Goal: Task Accomplishment & Management: Manage account settings

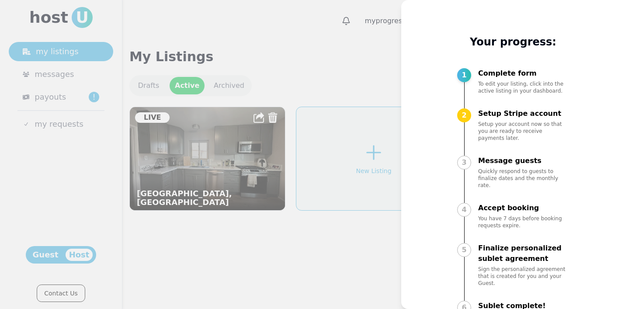
click at [204, 289] on div at bounding box center [312, 154] width 625 height 309
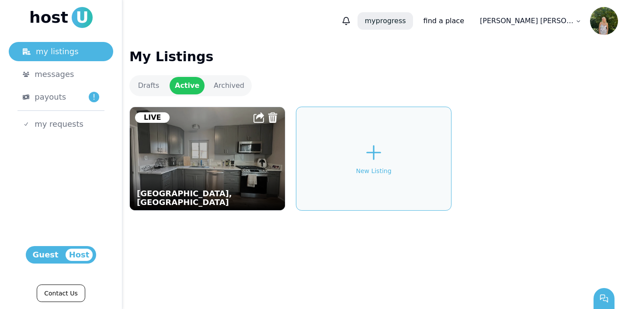
click at [413, 20] on p "my progress" at bounding box center [385, 20] width 55 height 17
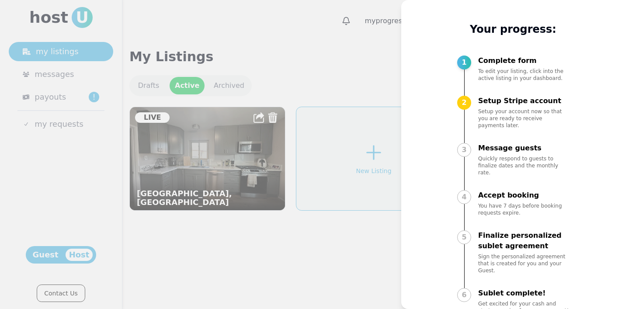
scroll to position [18, 0]
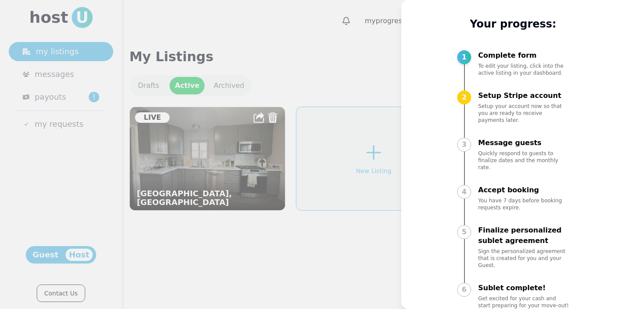
click at [367, 256] on div at bounding box center [312, 154] width 625 height 309
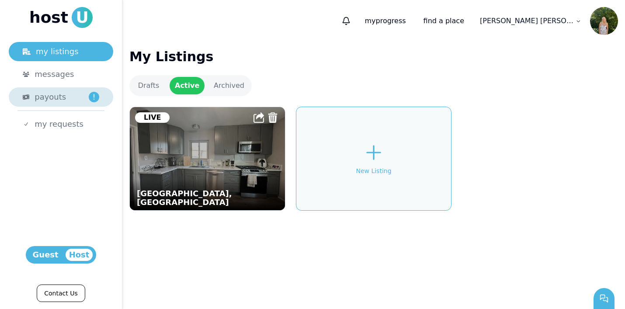
click at [59, 94] on span "payouts" at bounding box center [50, 97] width 31 height 12
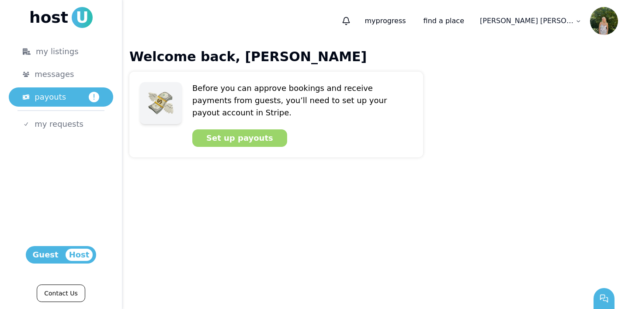
click at [244, 132] on div "Set up payouts" at bounding box center [239, 138] width 67 height 12
